Goal: Task Accomplishment & Management: Manage account settings

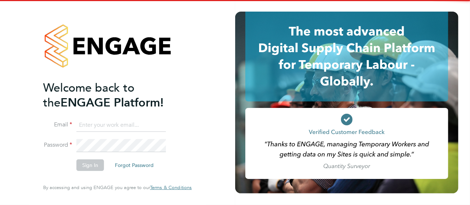
click at [138, 125] on input at bounding box center [122, 125] width 90 height 13
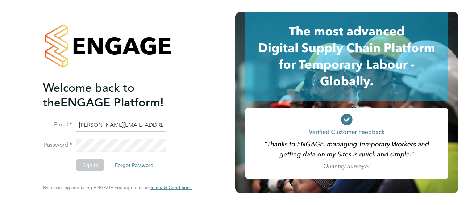
type input "[PERSON_NAME][EMAIL_ADDRESS][PERSON_NAME][PERSON_NAME][DOMAIN_NAME]"
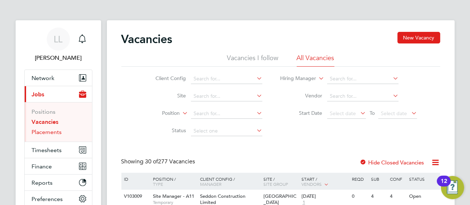
click at [52, 132] on link "Placements" at bounding box center [47, 132] width 30 height 7
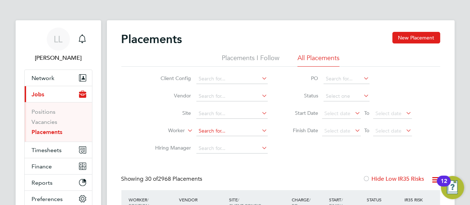
click at [207, 127] on input at bounding box center [232, 131] width 71 height 10
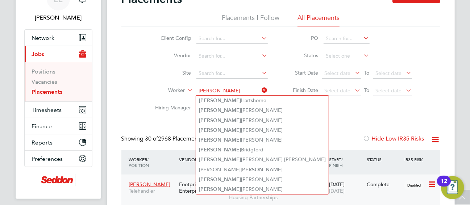
type input "andrew"
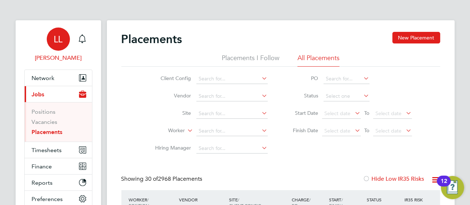
click at [53, 42] on div "LL" at bounding box center [58, 39] width 23 height 23
